Goal: Task Accomplishment & Management: Use online tool/utility

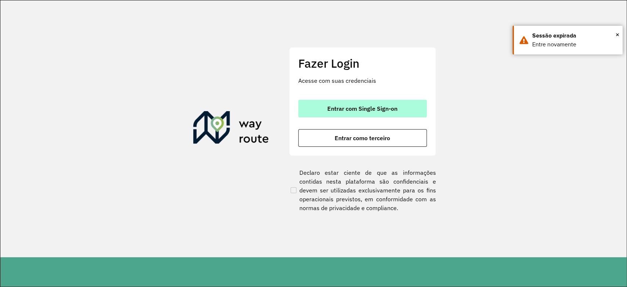
click at [370, 102] on button "Entrar com Single Sign-on" at bounding box center [362, 109] width 129 height 18
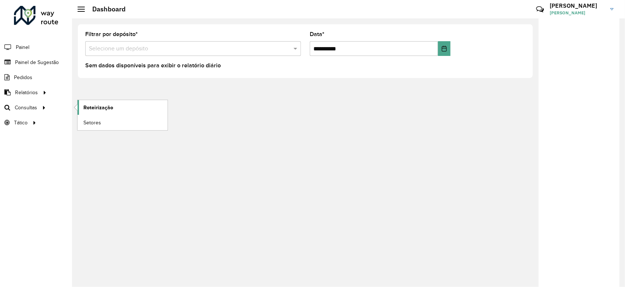
click at [94, 104] on span "Roteirização" at bounding box center [98, 108] width 30 height 8
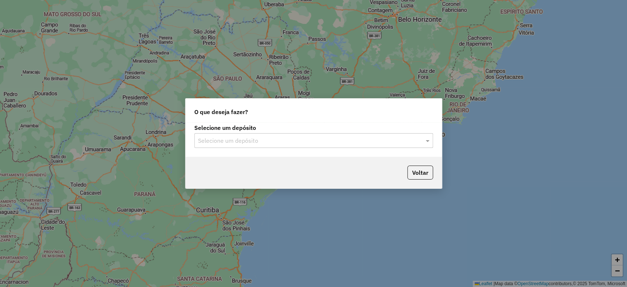
click at [250, 137] on input "text" at bounding box center [306, 140] width 217 height 9
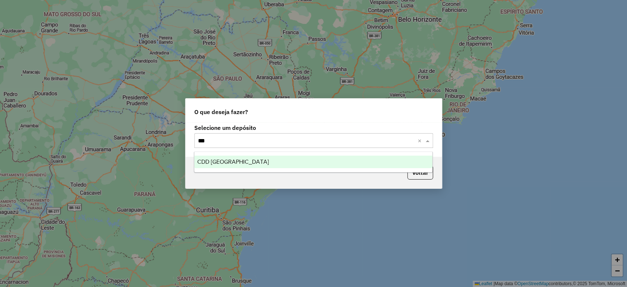
type input "****"
click at [240, 168] on div "CDD [GEOGRAPHIC_DATA]" at bounding box center [313, 161] width 238 height 12
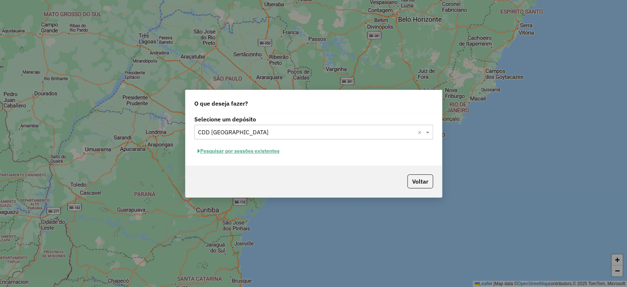
click at [260, 151] on button "Pesquisar por sessões existentes" at bounding box center [238, 150] width 89 height 11
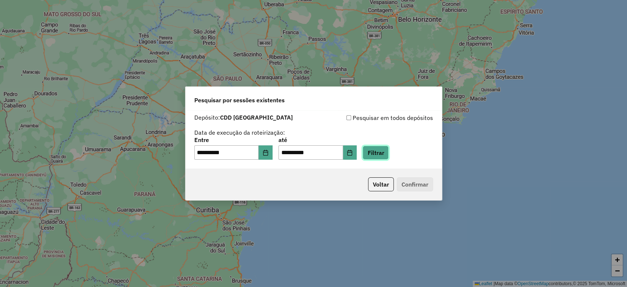
click at [384, 158] on button "Filtrar" at bounding box center [376, 153] width 26 height 14
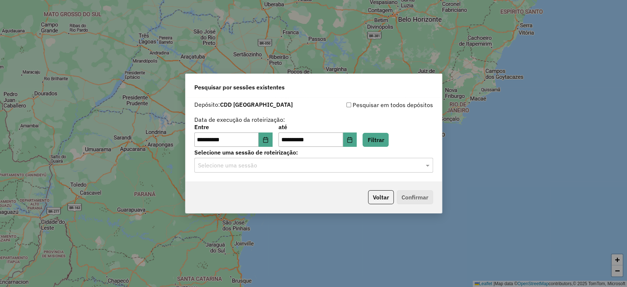
click at [336, 160] on div "Selecione uma sessão" at bounding box center [313, 165] width 239 height 15
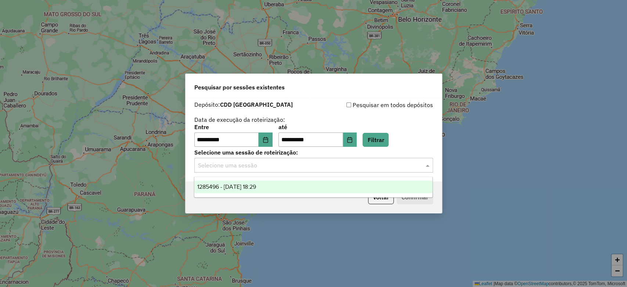
click at [286, 189] on div "1285496 - [DATE] 18:29" at bounding box center [313, 186] width 238 height 12
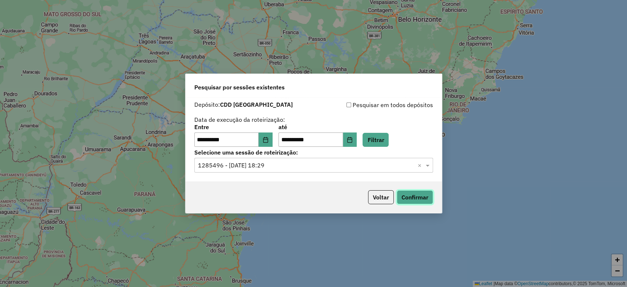
click at [406, 197] on button "Confirmar" at bounding box center [415, 197] width 36 height 14
click at [269, 137] on icon "Choose Date" at bounding box center [266, 140] width 6 height 6
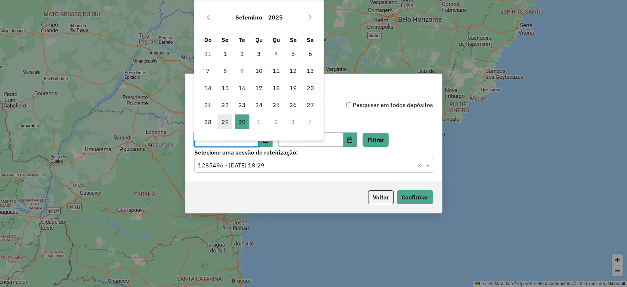
click at [230, 118] on span "29" at bounding box center [225, 121] width 15 height 15
type input "**********"
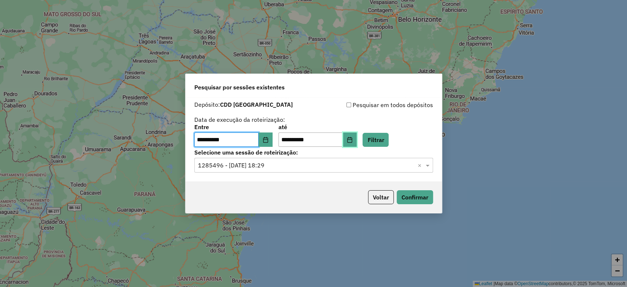
click at [354, 142] on button "Choose Date" at bounding box center [350, 139] width 14 height 15
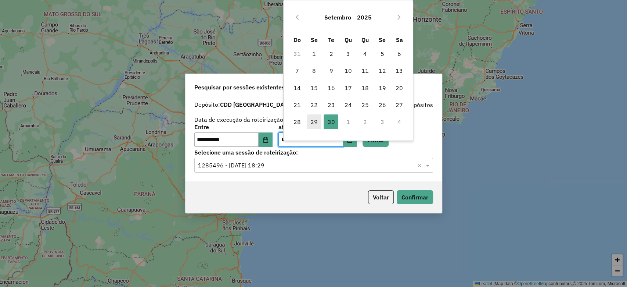
click at [312, 121] on span "29" at bounding box center [314, 121] width 15 height 15
type input "**********"
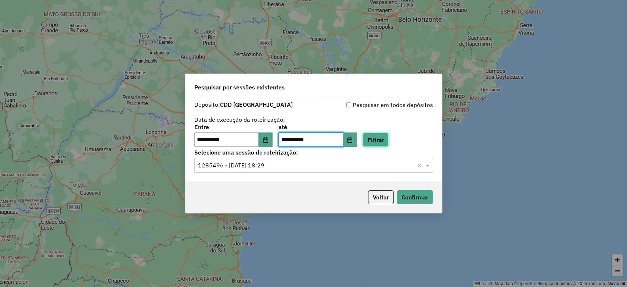
click at [380, 136] on button "Filtrar" at bounding box center [376, 140] width 26 height 14
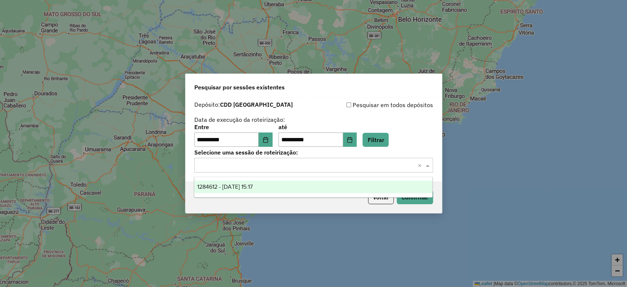
click at [342, 168] on input "text" at bounding box center [306, 165] width 217 height 9
click at [320, 183] on div "1284612 - [DATE] 15:17" at bounding box center [313, 186] width 238 height 12
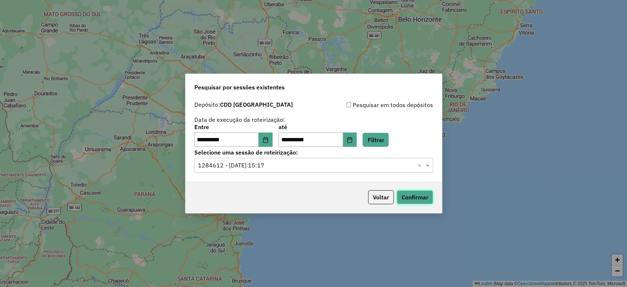
click at [411, 198] on button "Confirmar" at bounding box center [415, 197] width 36 height 14
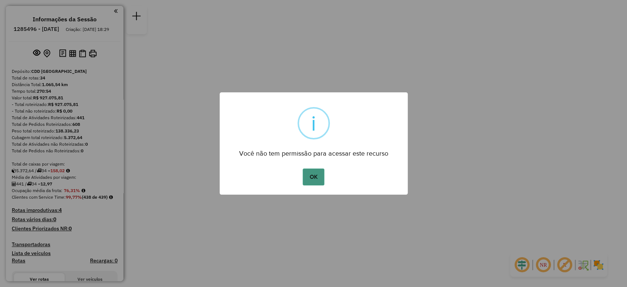
click at [311, 185] on button "OK" at bounding box center [314, 176] width 22 height 17
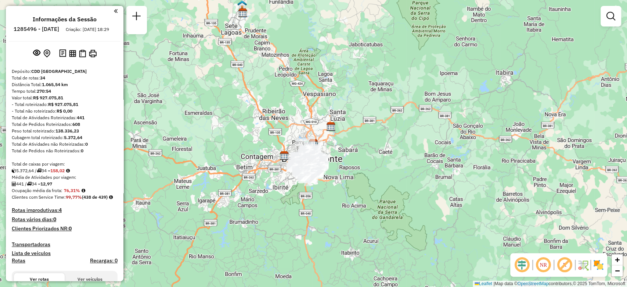
scroll to position [1468, 0]
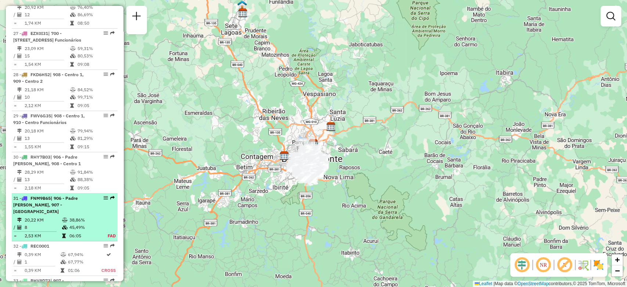
click at [104, 196] on em at bounding box center [106, 198] width 4 height 4
select select "**********"
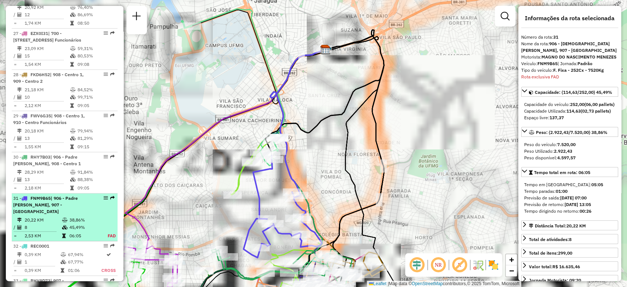
scroll to position [1496, 0]
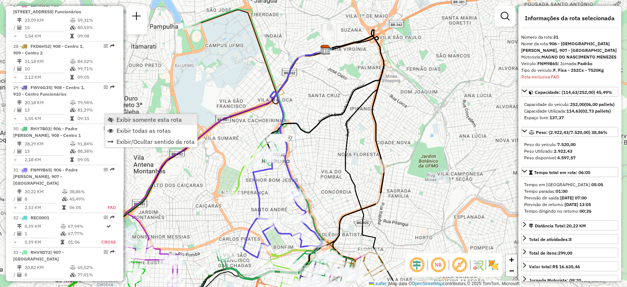
click at [116, 118] on link "Exibir somente esta rota" at bounding box center [151, 119] width 92 height 11
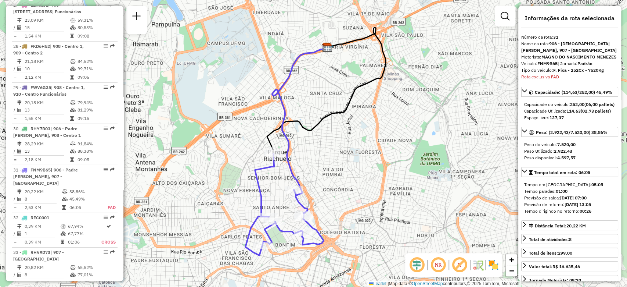
drag, startPoint x: 314, startPoint y: 136, endPoint x: 357, endPoint y: 101, distance: 54.9
click at [357, 101] on div "Janela de atendimento Grade de atendimento Capacidade Transportadoras Veículos …" at bounding box center [313, 143] width 627 height 287
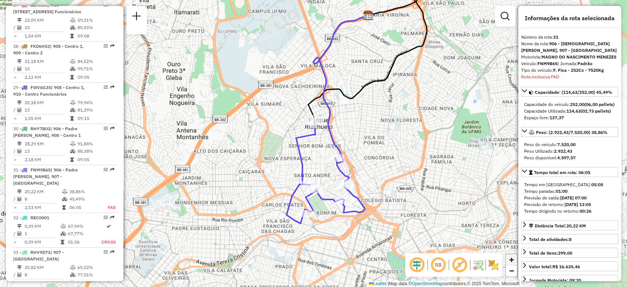
click at [509, 259] on link "+" at bounding box center [511, 259] width 11 height 11
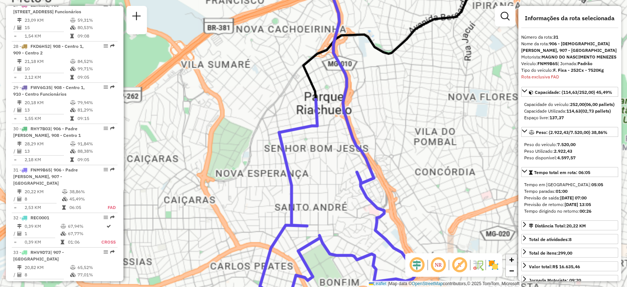
click at [509, 259] on link "+" at bounding box center [511, 259] width 11 height 11
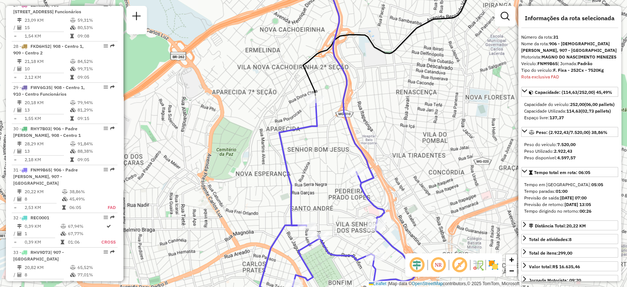
click at [403, 98] on div "Janela de atendimento Grade de atendimento Capacidade Transportadoras Veículos …" at bounding box center [313, 143] width 627 height 287
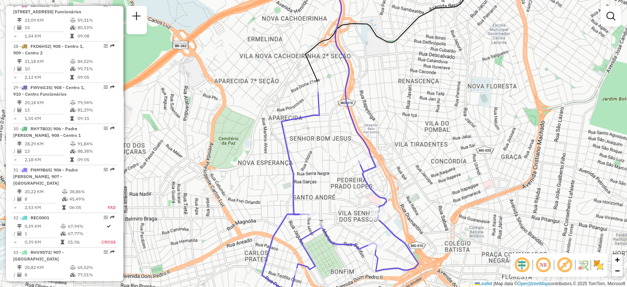
drag, startPoint x: 401, startPoint y: 102, endPoint x: 404, endPoint y: 89, distance: 13.2
click at [404, 89] on div "Janela de atendimento Grade de atendimento Capacidade Transportadoras Veículos …" at bounding box center [313, 143] width 627 height 287
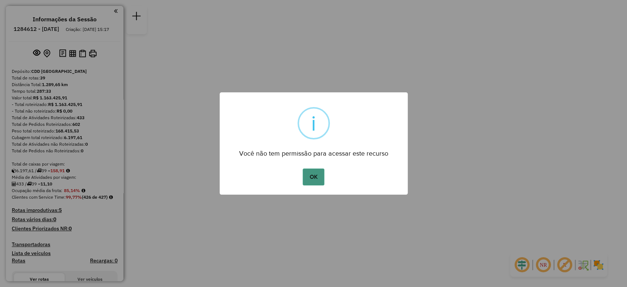
click at [320, 172] on button "OK" at bounding box center [314, 176] width 22 height 17
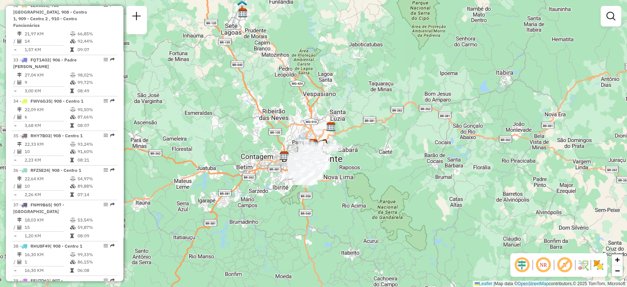
scroll to position [1456, 0]
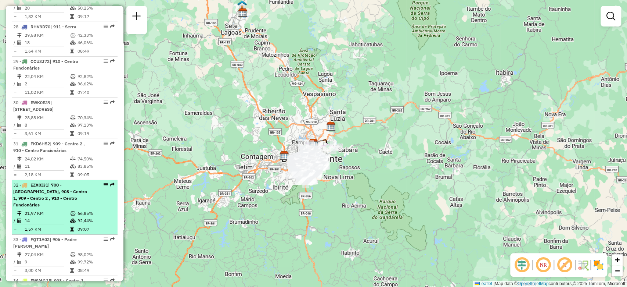
click at [100, 182] on div at bounding box center [104, 184] width 22 height 4
select select "**********"
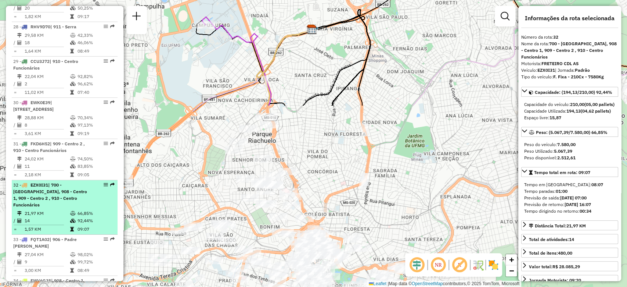
drag, startPoint x: 100, startPoint y: 143, endPoint x: 95, endPoint y: 146, distance: 5.9
click at [95, 182] on div "32 - EZX0I31 | 700 - Mercado Central, 908 - Centro 1, 909 - Centro 2 , 910 - Ce…" at bounding box center [64, 195] width 103 height 26
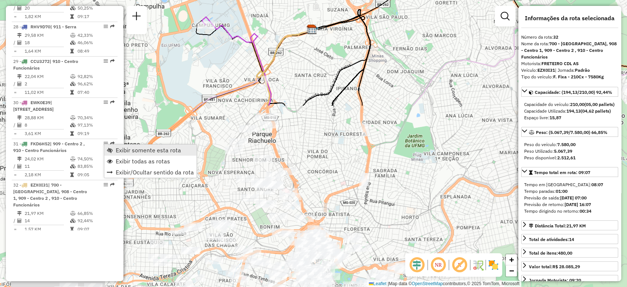
click at [123, 150] on span "Exibir somente esta rota" at bounding box center [148, 150] width 65 height 6
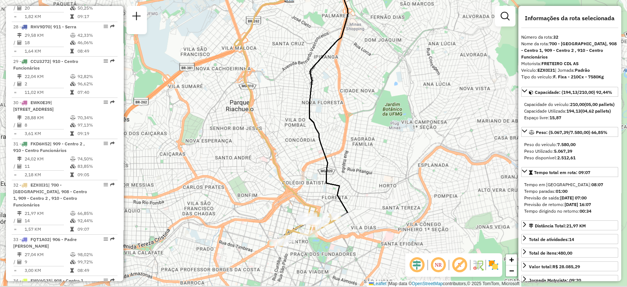
drag, startPoint x: 341, startPoint y: 214, endPoint x: 319, endPoint y: 182, distance: 38.5
click at [319, 182] on div "Janela de atendimento Grade de atendimento Capacidade Transportadoras Veículos …" at bounding box center [313, 143] width 627 height 287
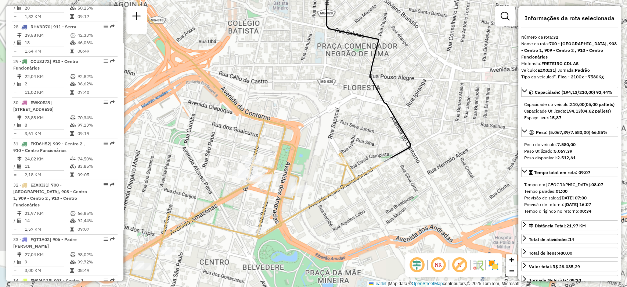
drag, startPoint x: 336, startPoint y: 199, endPoint x: 387, endPoint y: 198, distance: 51.1
click at [387, 198] on div "Janela de atendimento Grade de atendimento Capacidade Transportadoras Veículos …" at bounding box center [313, 143] width 627 height 287
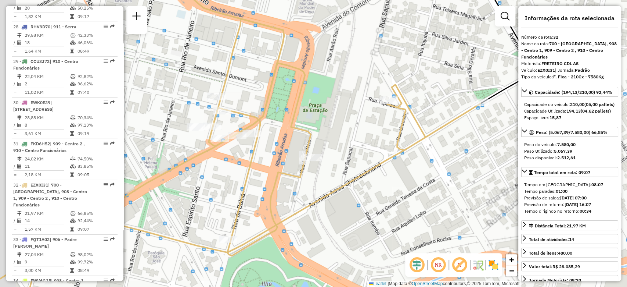
drag, startPoint x: 321, startPoint y: 209, endPoint x: 370, endPoint y: 215, distance: 48.9
click at [370, 215] on div "Janela de atendimento Grade de atendimento Capacidade Transportadoras Veículos …" at bounding box center [313, 143] width 627 height 287
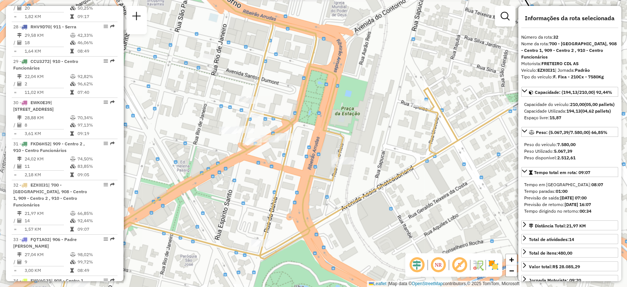
drag, startPoint x: 248, startPoint y: 168, endPoint x: 250, endPoint y: 192, distance: 24.4
click at [250, 192] on div "Janela de atendimento Grade de atendimento Capacidade Transportadoras Veículos …" at bounding box center [313, 143] width 627 height 287
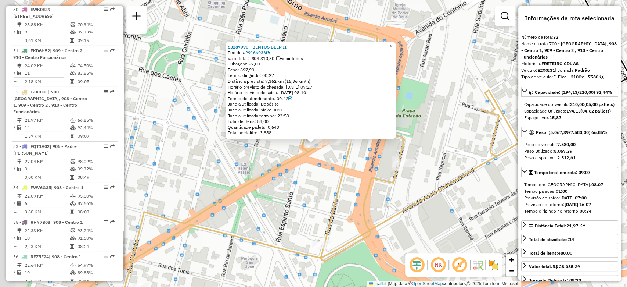
scroll to position [1589, 0]
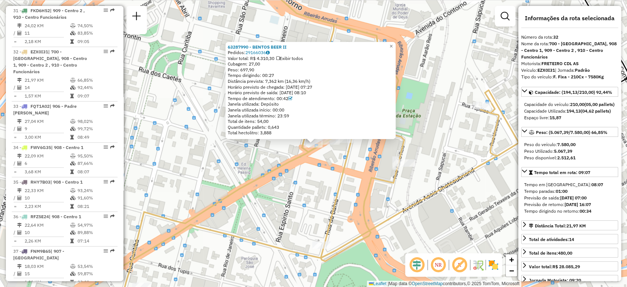
drag, startPoint x: 276, startPoint y: 75, endPoint x: 212, endPoint y: 83, distance: 64.4
click at [212, 83] on div "63287990 - BENTOS BEER II Pedidos: 29166036 Valor total: R$ 4.310,30 Exibir tod…" at bounding box center [313, 143] width 627 height 287
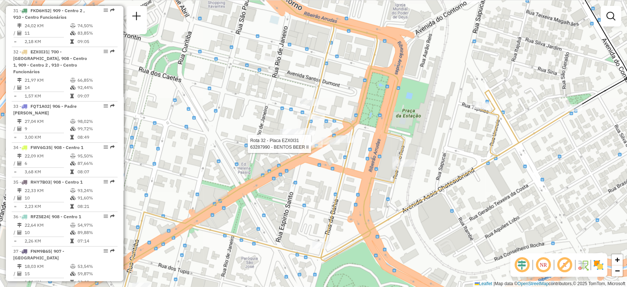
select select "**********"
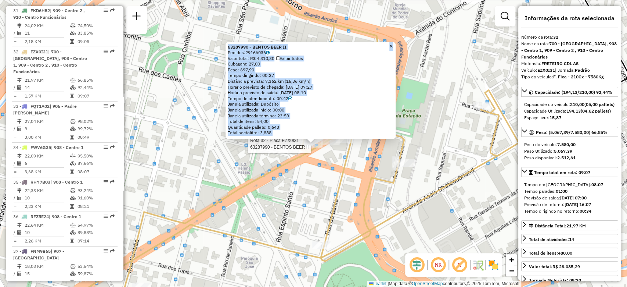
click at [296, 238] on div "Rota 32 - Placa EZX0I31 63287990 - BENTOS BEER II 63287990 - BENTOS BEER II Ped…" at bounding box center [313, 143] width 627 height 287
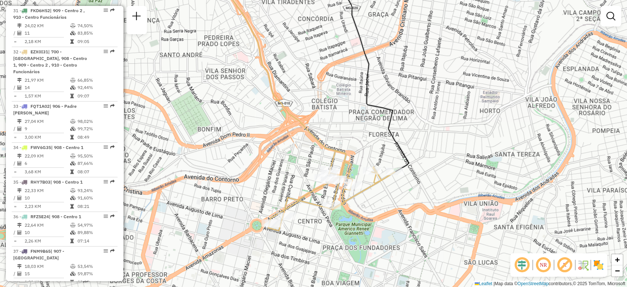
drag, startPoint x: 341, startPoint y: 262, endPoint x: 373, endPoint y: 226, distance: 48.9
click at [373, 226] on div "Janela de atendimento Grade de atendimento Capacidade Transportadoras Veículos …" at bounding box center [313, 143] width 627 height 287
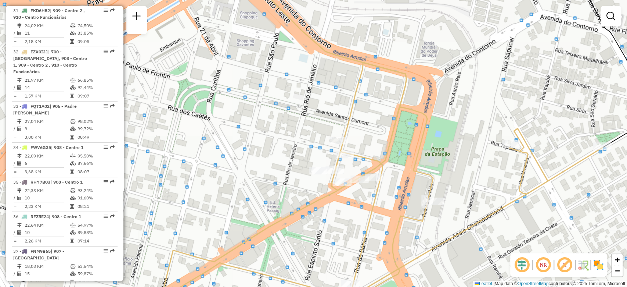
drag, startPoint x: 351, startPoint y: 194, endPoint x: 351, endPoint y: 202, distance: 7.4
click at [351, 202] on div "Janela de atendimento Grade de atendimento Capacidade Transportadoras Veículos …" at bounding box center [313, 143] width 627 height 287
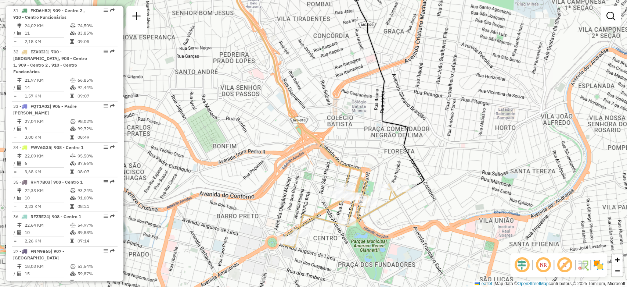
drag, startPoint x: 398, startPoint y: 225, endPoint x: 393, endPoint y: 219, distance: 7.4
click at [393, 219] on div "Janela de atendimento Grade de atendimento Capacidade Transportadoras Veículos …" at bounding box center [313, 143] width 627 height 287
